Goal: Use online tool/utility

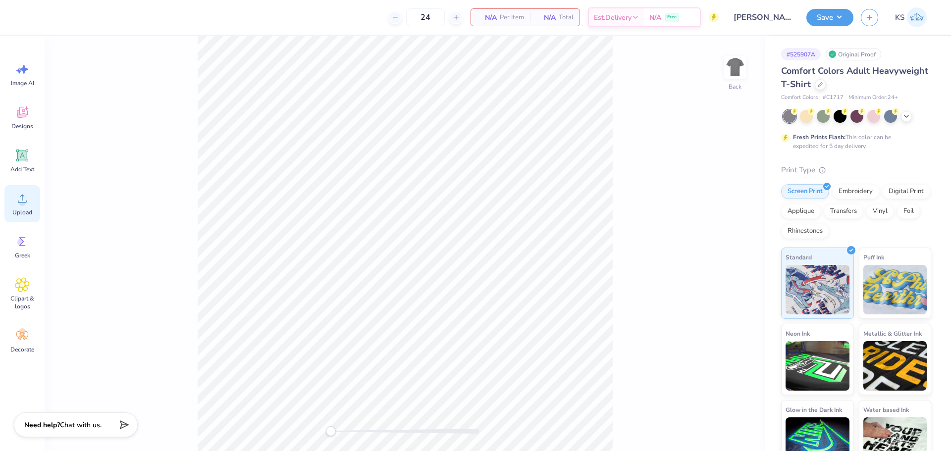
click at [18, 199] on icon at bounding box center [22, 198] width 15 height 15
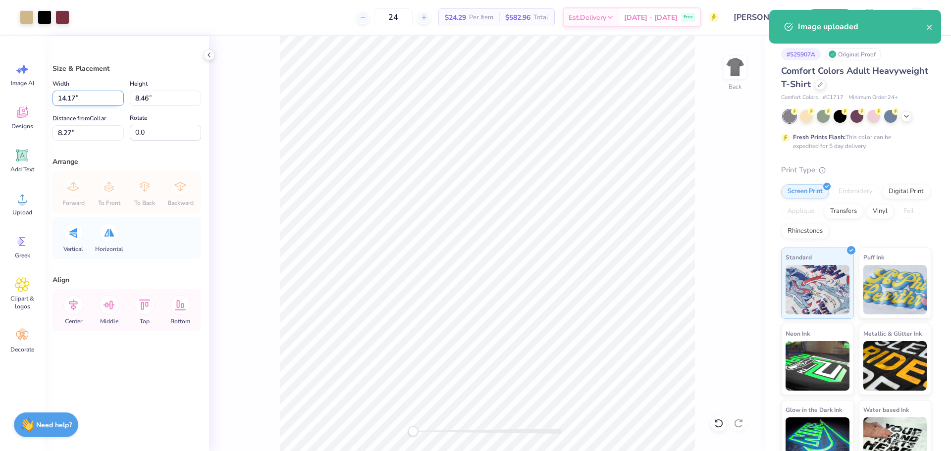
click at [91, 103] on input "14.17" at bounding box center [87, 98] width 71 height 15
type input "12.50"
type input "7.46"
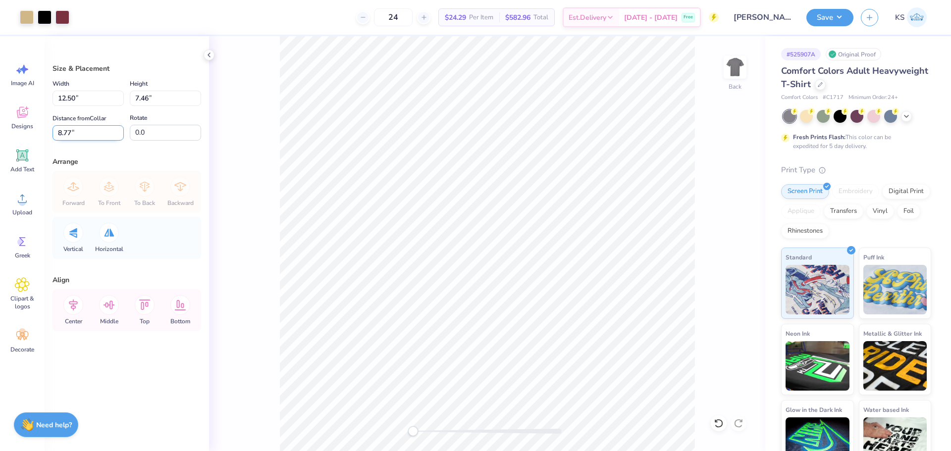
drag, startPoint x: 109, startPoint y: 134, endPoint x: 111, endPoint y: 125, distance: 9.7
click at [109, 134] on input "8.77" at bounding box center [87, 132] width 71 height 15
type input "3"
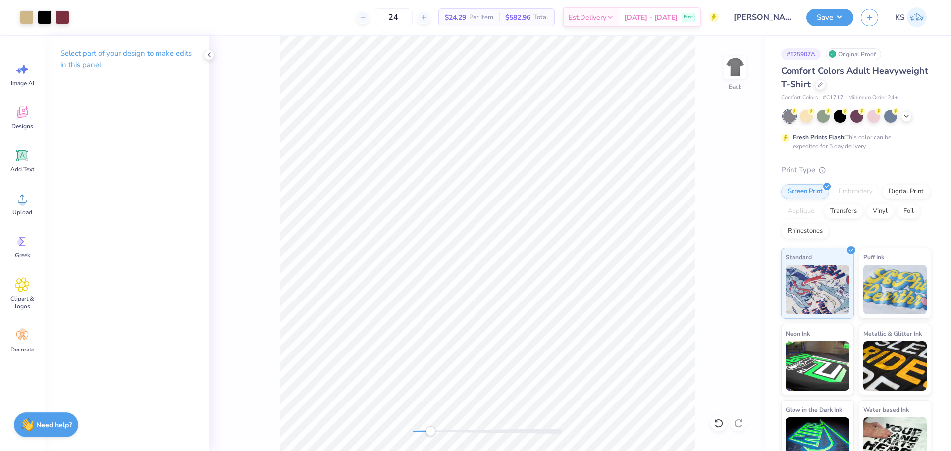
drag, startPoint x: 425, startPoint y: 430, endPoint x: 431, endPoint y: 427, distance: 6.4
click at [430, 429] on div at bounding box center [487, 431] width 149 height 5
click at [459, 426] on div "Back" at bounding box center [487, 243] width 556 height 415
click at [385, 407] on div "Back" at bounding box center [487, 243] width 556 height 415
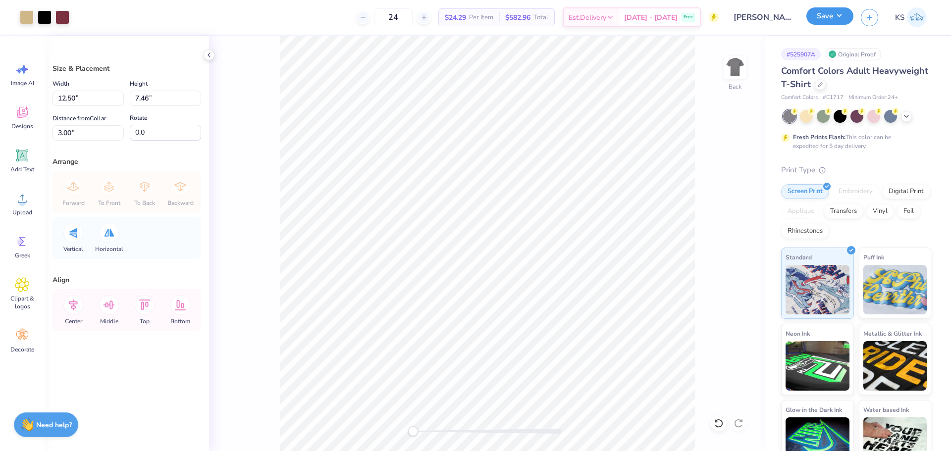
click at [823, 17] on button "Save" at bounding box center [829, 15] width 47 height 17
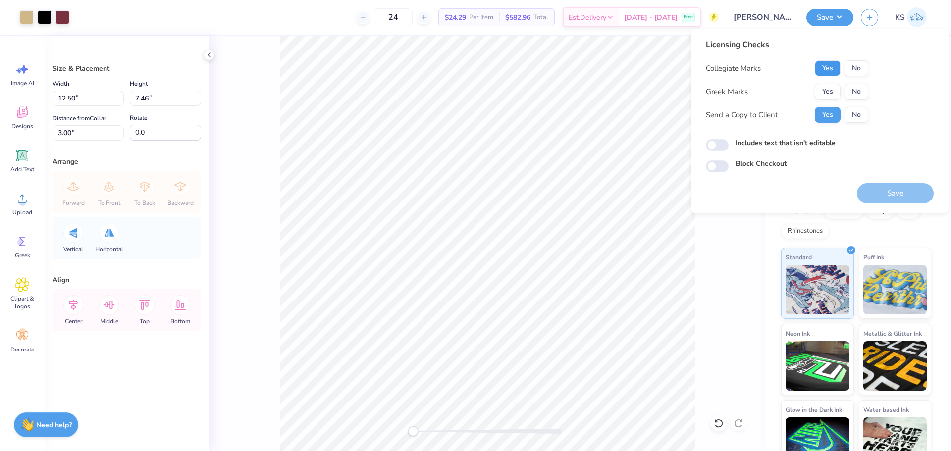
click at [837, 70] on button "Yes" at bounding box center [827, 68] width 26 height 16
click at [831, 94] on button "Yes" at bounding box center [827, 92] width 26 height 16
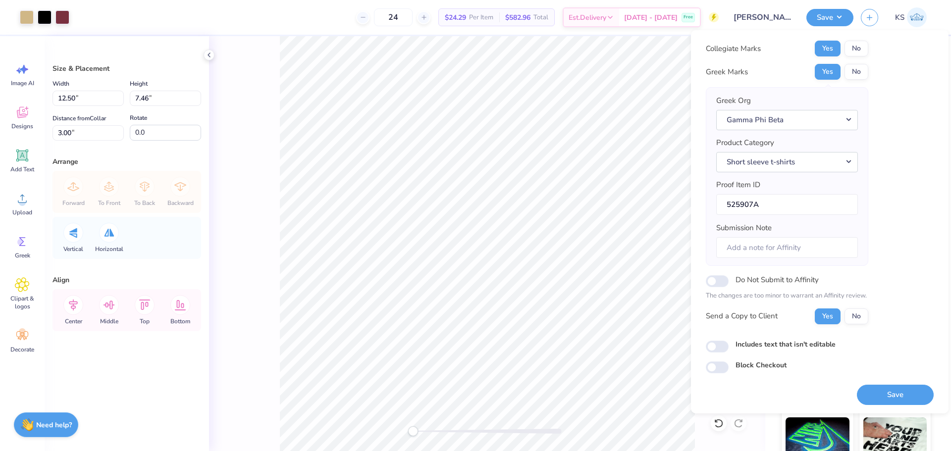
scroll to position [22, 0]
click at [887, 389] on button "Save" at bounding box center [895, 394] width 77 height 20
